Goal: Navigation & Orientation: Find specific page/section

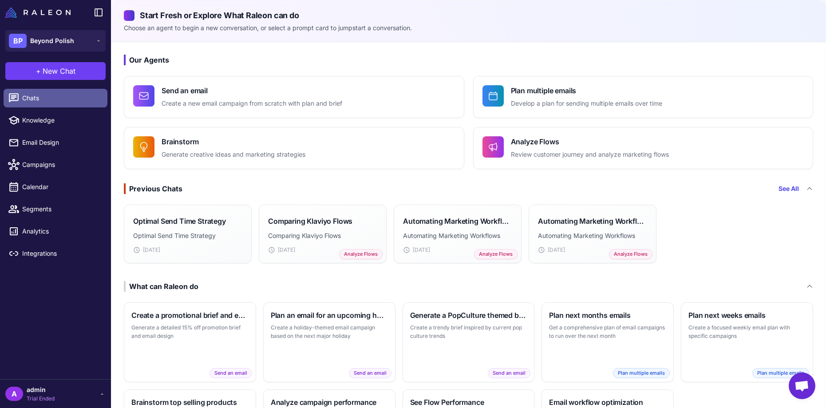
click at [37, 100] on span "Chats" at bounding box center [61, 98] width 78 height 10
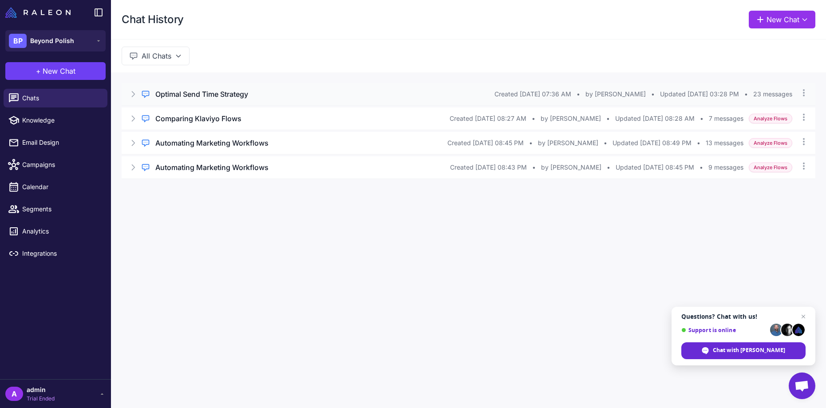
click at [133, 95] on icon at bounding box center [133, 94] width 9 height 9
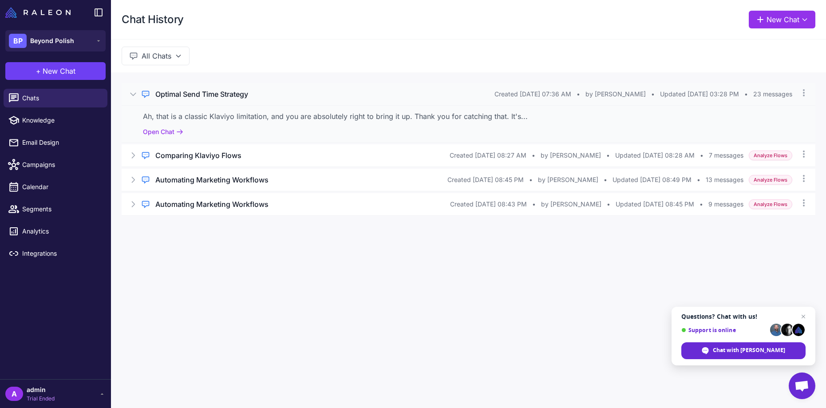
click at [133, 95] on icon at bounding box center [133, 94] width 5 height 3
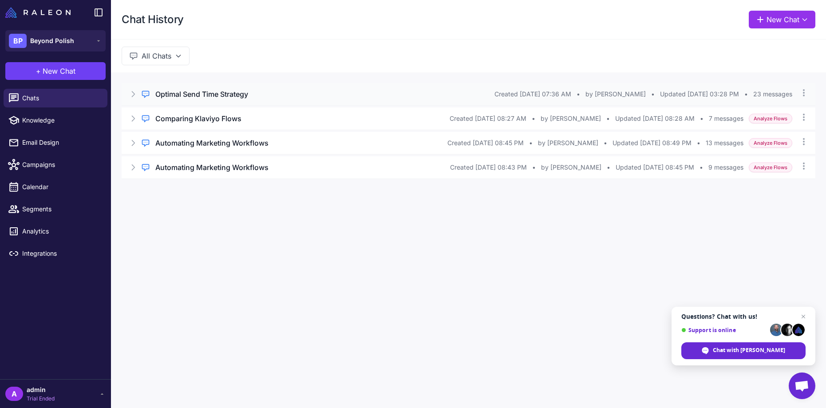
click at [133, 95] on icon at bounding box center [133, 94] width 9 height 9
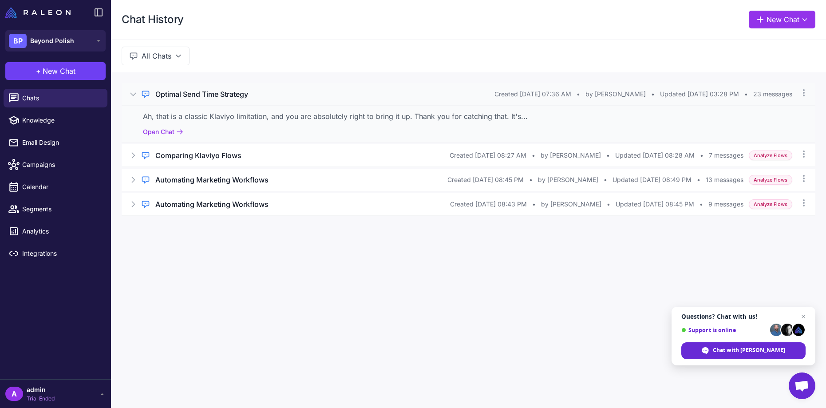
click at [133, 95] on icon at bounding box center [133, 94] width 5 height 3
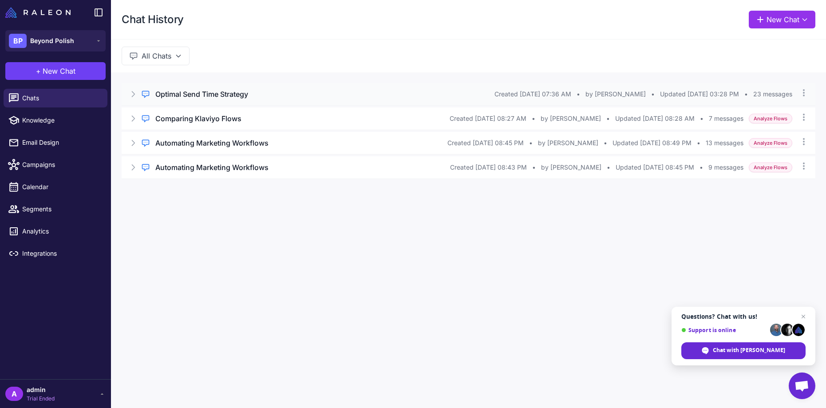
click at [784, 93] on span "23 messages" at bounding box center [772, 94] width 39 height 10
